Goal: Find specific page/section

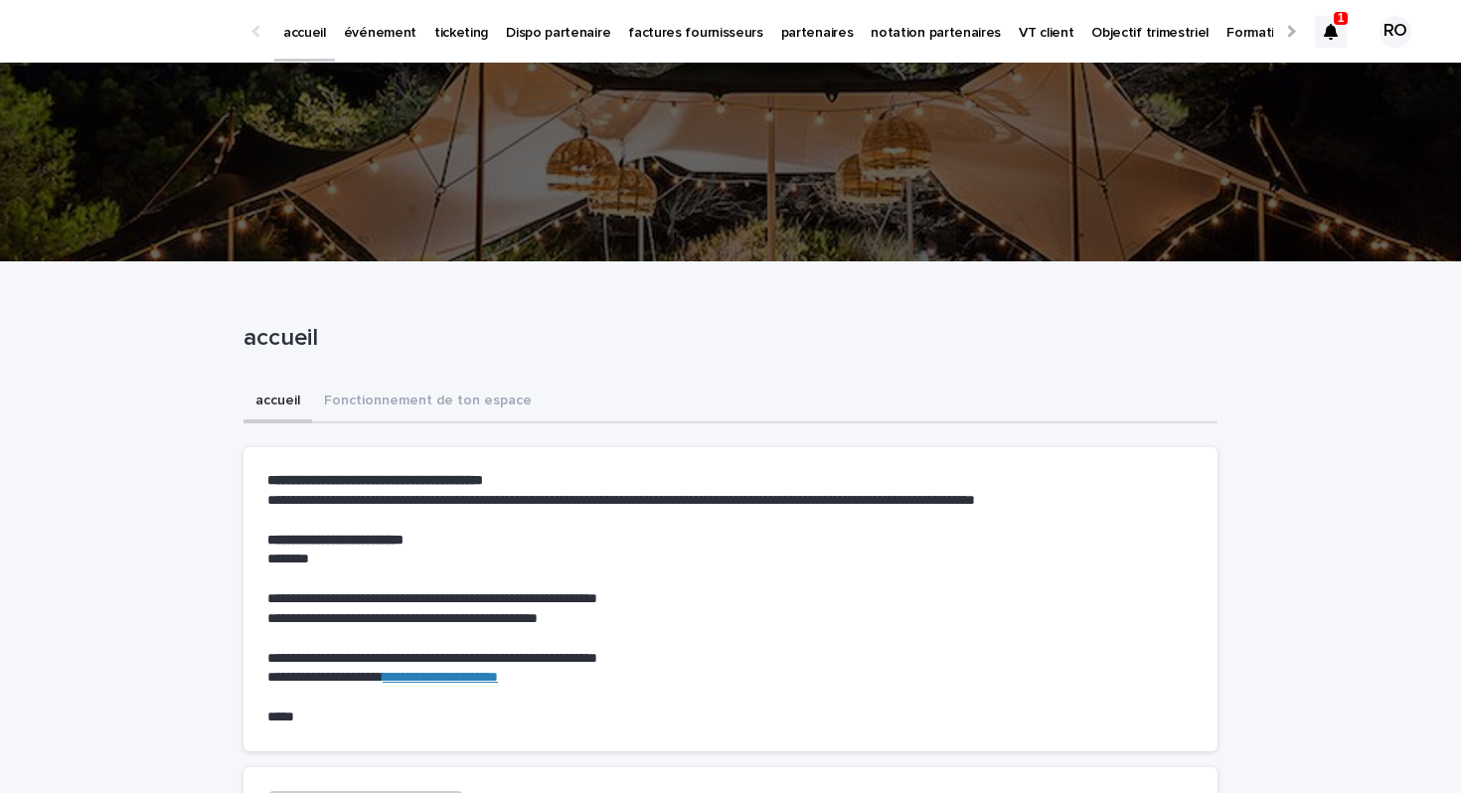
click at [382, 24] on p "événement" at bounding box center [380, 21] width 73 height 42
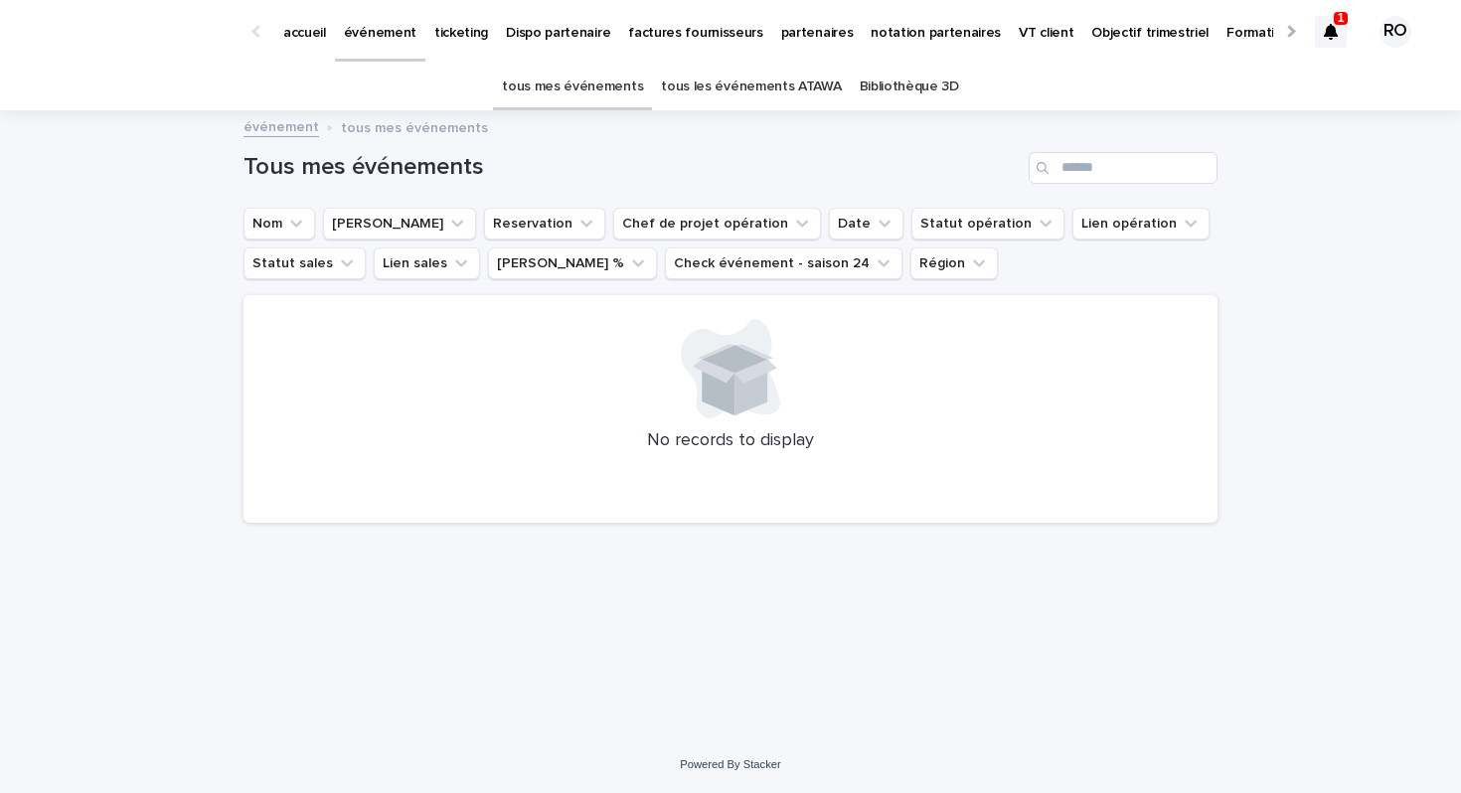
click at [724, 82] on link "tous les événements ATAWA" at bounding box center [751, 87] width 180 height 47
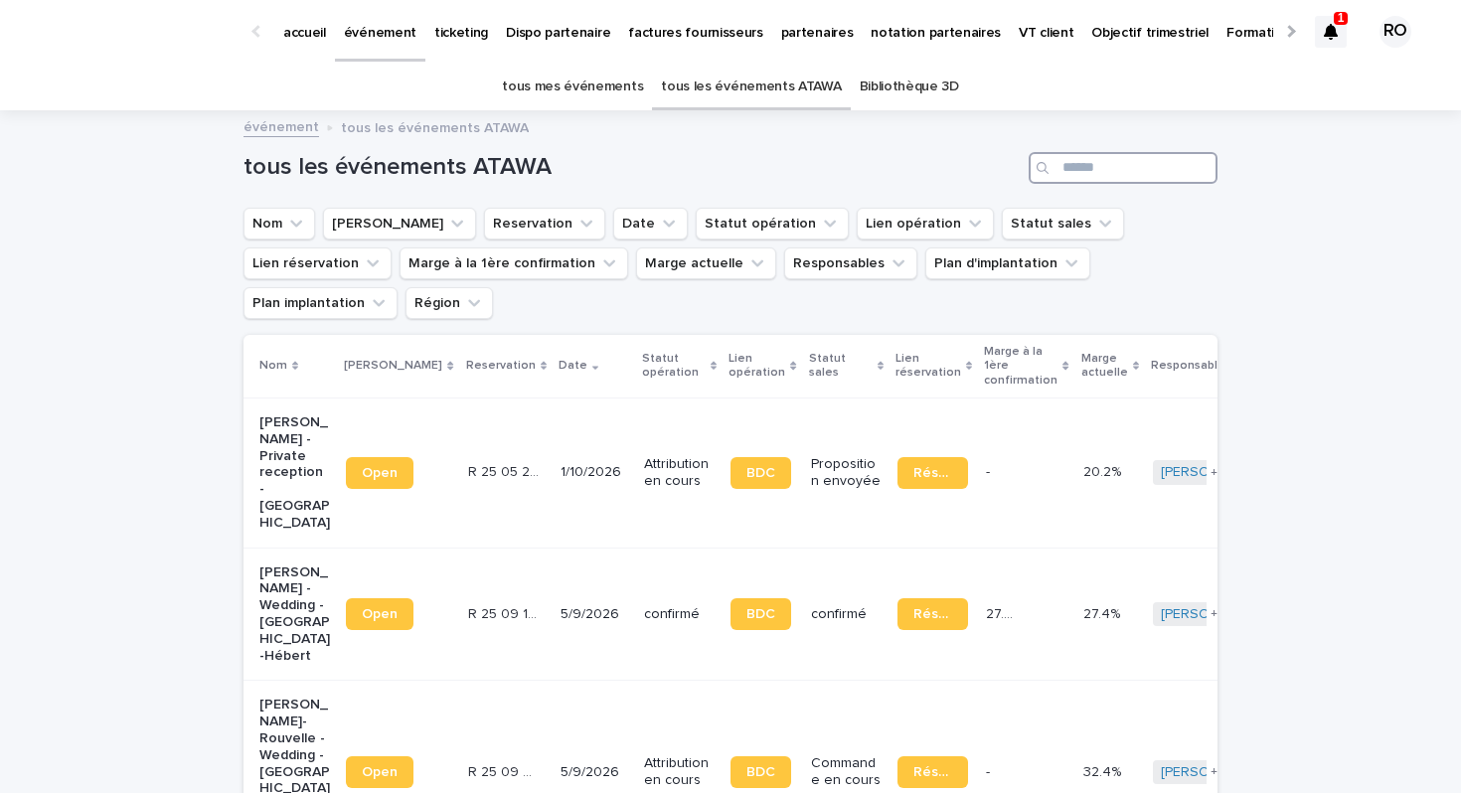
click at [1130, 175] on input "Search" at bounding box center [1123, 168] width 189 height 32
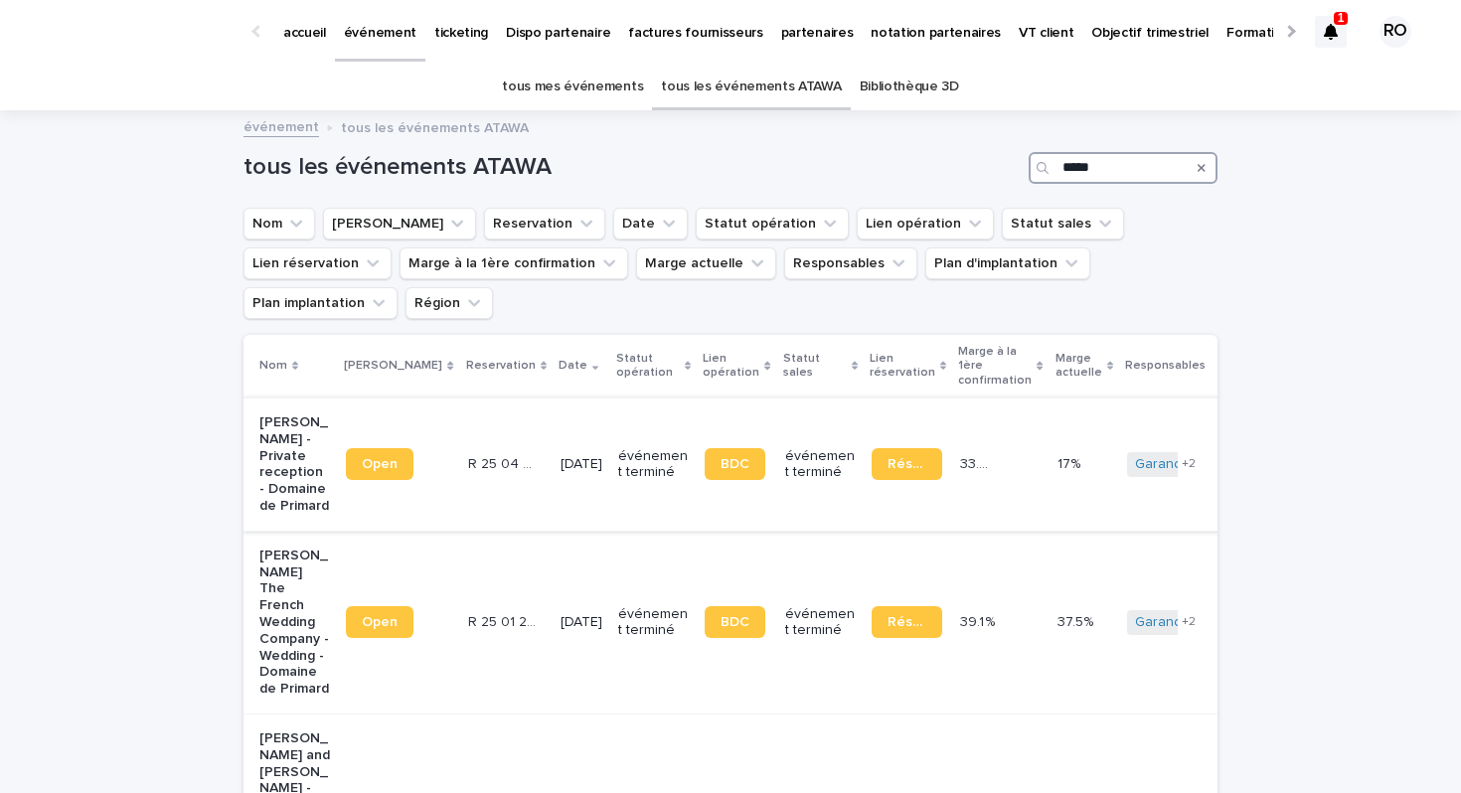
type input "*****"
click at [561, 456] on p "[DATE]" at bounding box center [582, 464] width 42 height 17
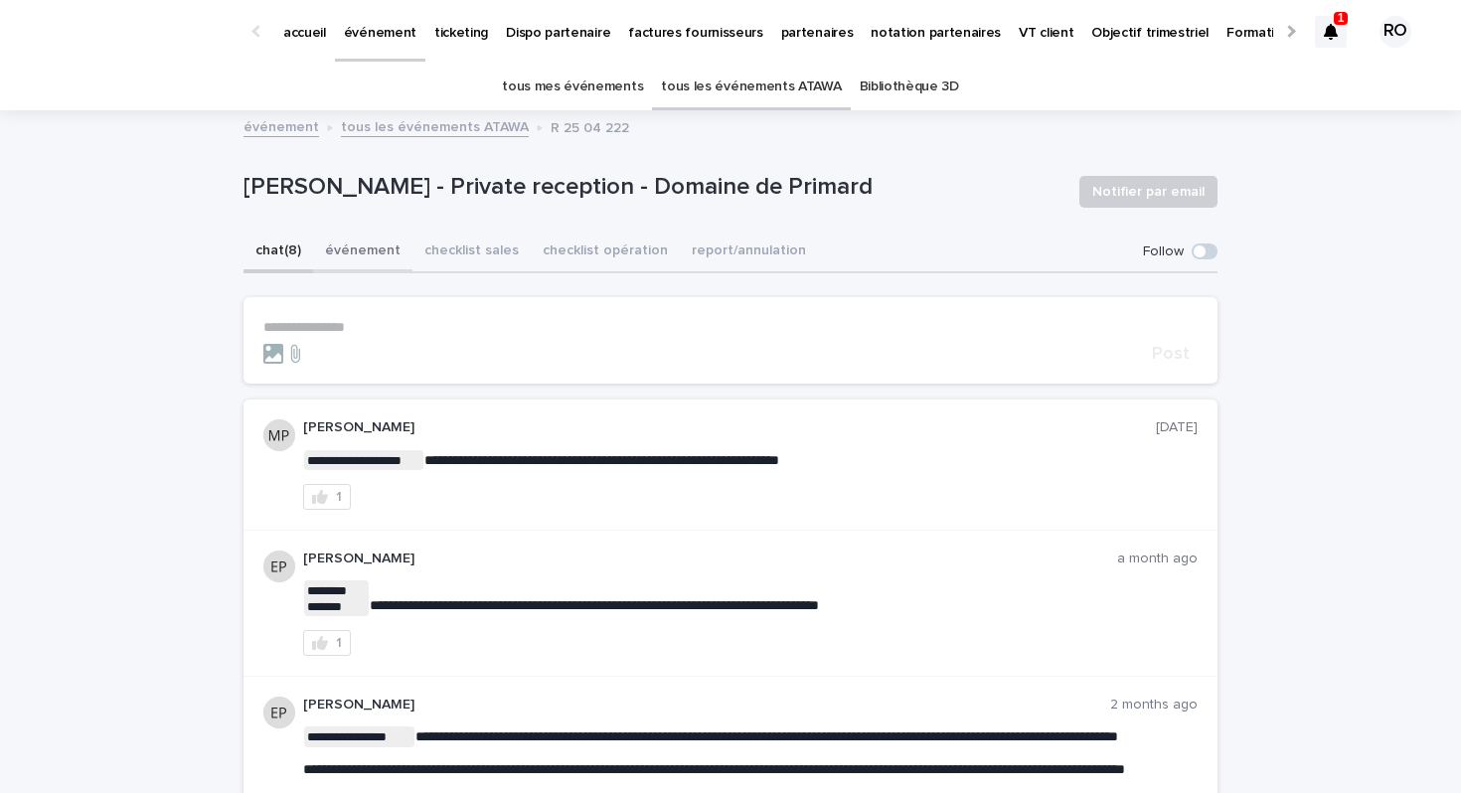
click at [376, 246] on button "événement" at bounding box center [362, 253] width 99 height 42
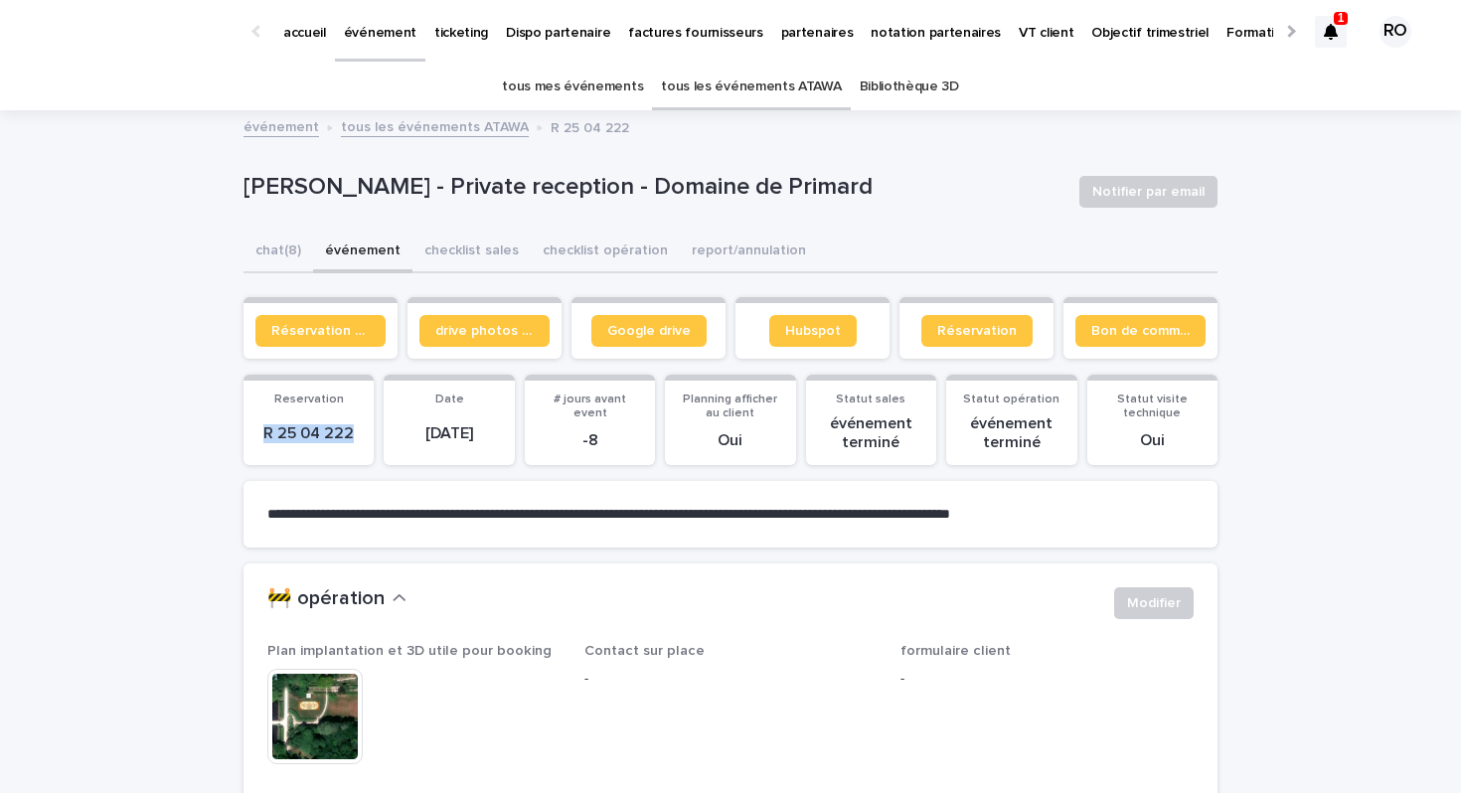
drag, startPoint x: 264, startPoint y: 428, endPoint x: 361, endPoint y: 431, distance: 96.5
click at [361, 431] on p "R 25 04 222" at bounding box center [308, 433] width 106 height 19
copy p "R 25 04 222"
